Goal: Transaction & Acquisition: Purchase product/service

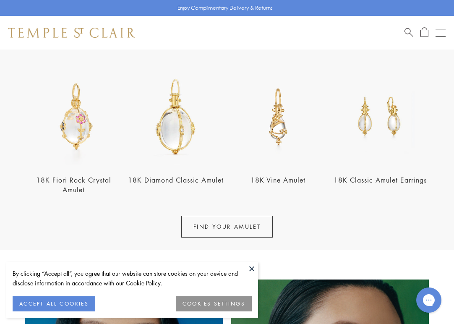
scroll to position [282, 0]
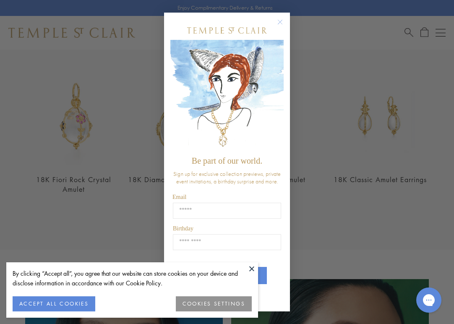
click at [280, 88] on img "POPUP Form" at bounding box center [226, 96] width 113 height 112
click at [279, 28] on div "POPUP Form" at bounding box center [226, 30] width 113 height 19
click at [280, 23] on icon "Close dialog" at bounding box center [280, 22] width 4 height 4
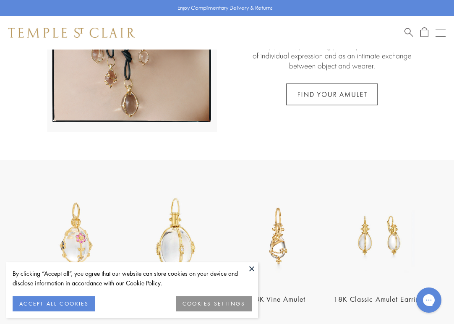
scroll to position [0, 0]
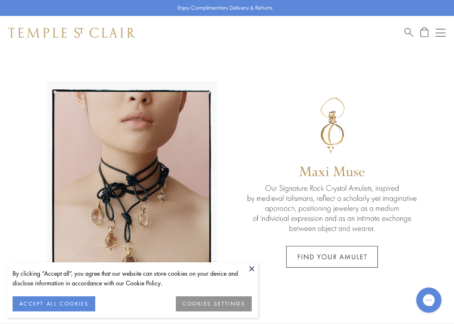
click at [83, 303] on button "ACCEPT ALL COOKIES" at bounding box center [54, 303] width 83 height 15
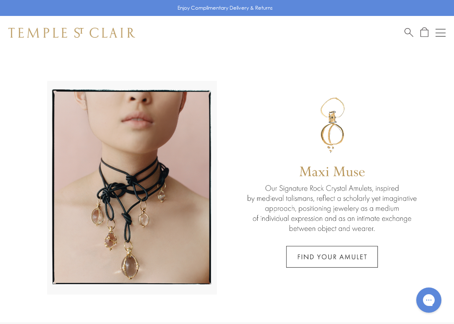
click at [445, 34] on button "Open navigation" at bounding box center [441, 33] width 10 height 10
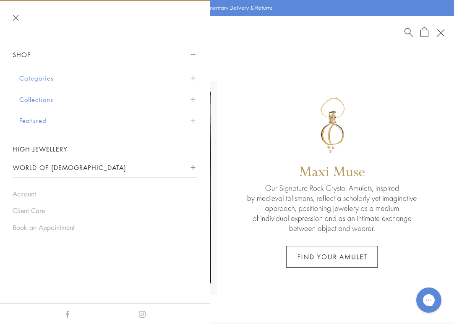
click at [192, 76] on span "Sidebar navigation" at bounding box center [193, 78] width 5 height 5
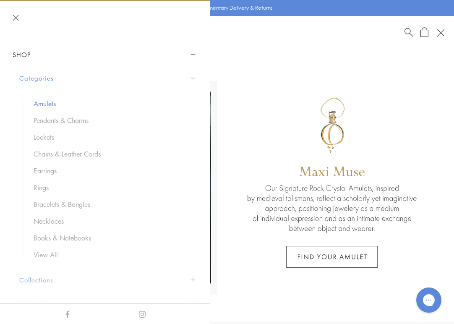
click at [87, 103] on link "Amulets" at bounding box center [111, 103] width 155 height 9
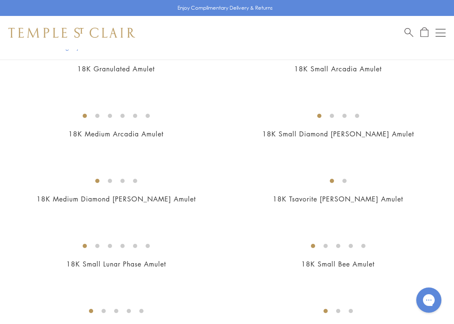
scroll to position [1473, 0]
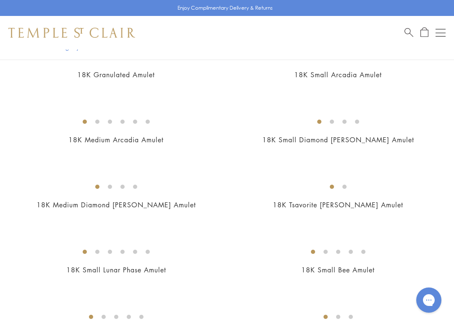
click at [0, 0] on img at bounding box center [0, 0] width 0 height 0
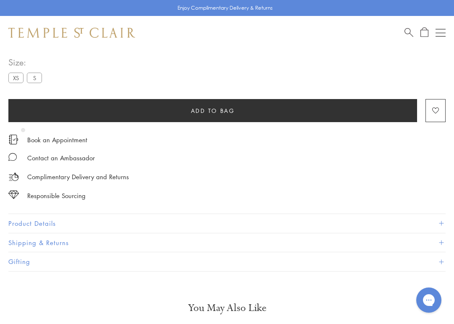
scroll to position [496, 0]
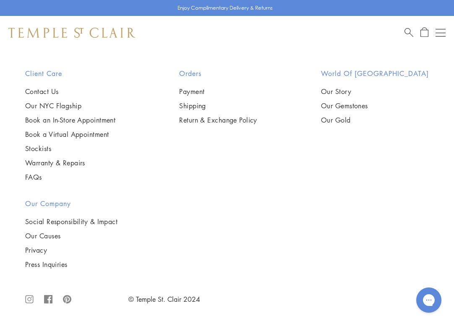
scroll to position [7918, 0]
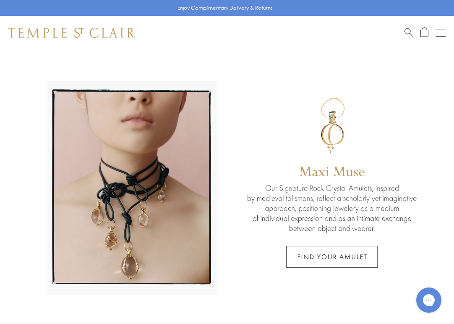
click at [437, 31] on button "Open navigation" at bounding box center [441, 33] width 10 height 10
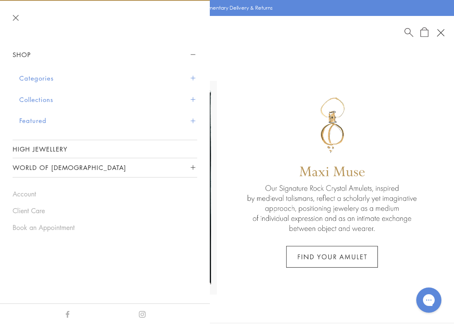
click at [196, 80] on button "Categories" at bounding box center [108, 78] width 178 height 21
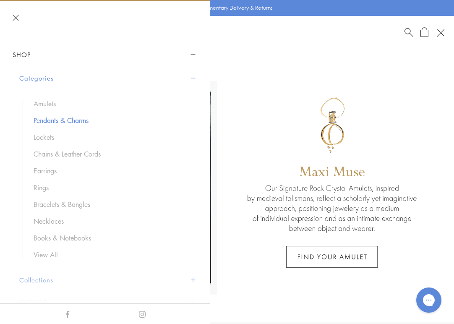
click at [43, 121] on link "Pendants & Charms" at bounding box center [111, 120] width 155 height 9
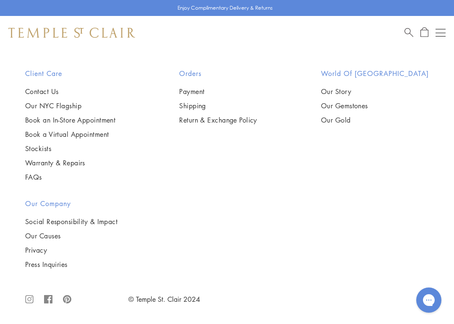
scroll to position [8585, 0]
